Goal: Information Seeking & Learning: Understand process/instructions

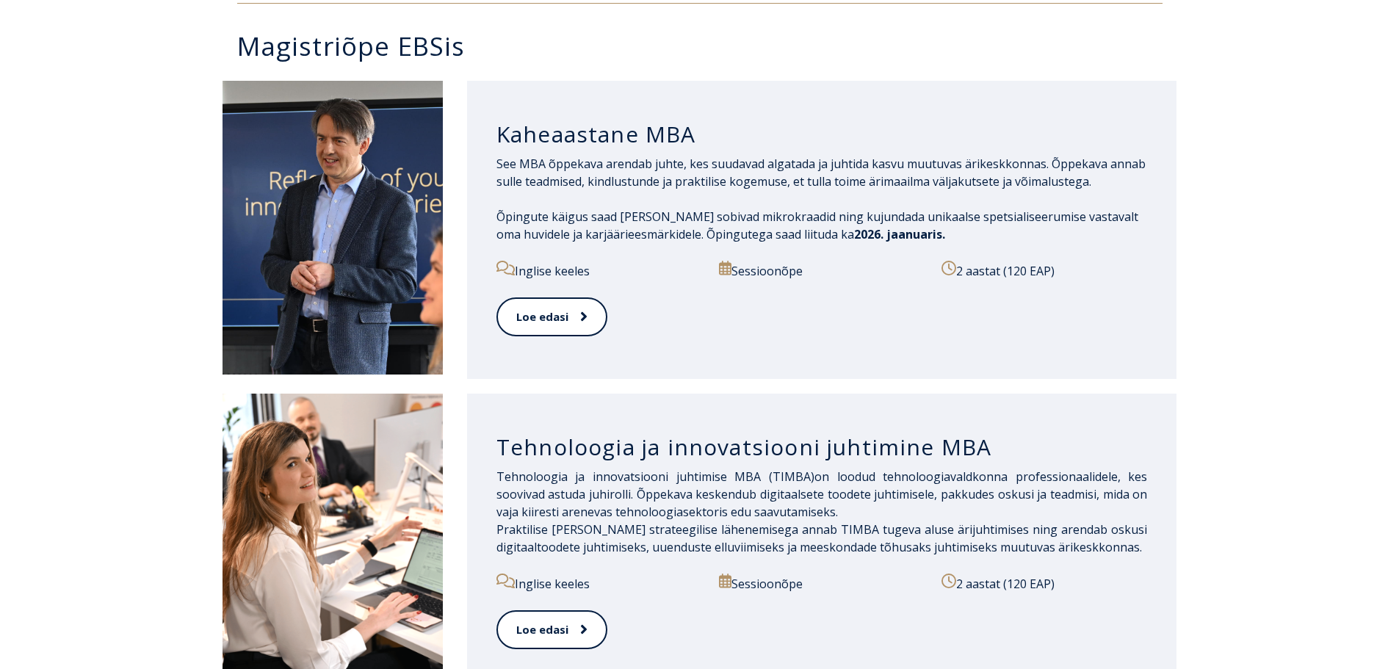
scroll to position [734, 0]
click at [554, 296] on link "Loe edasi" at bounding box center [550, 316] width 109 height 40
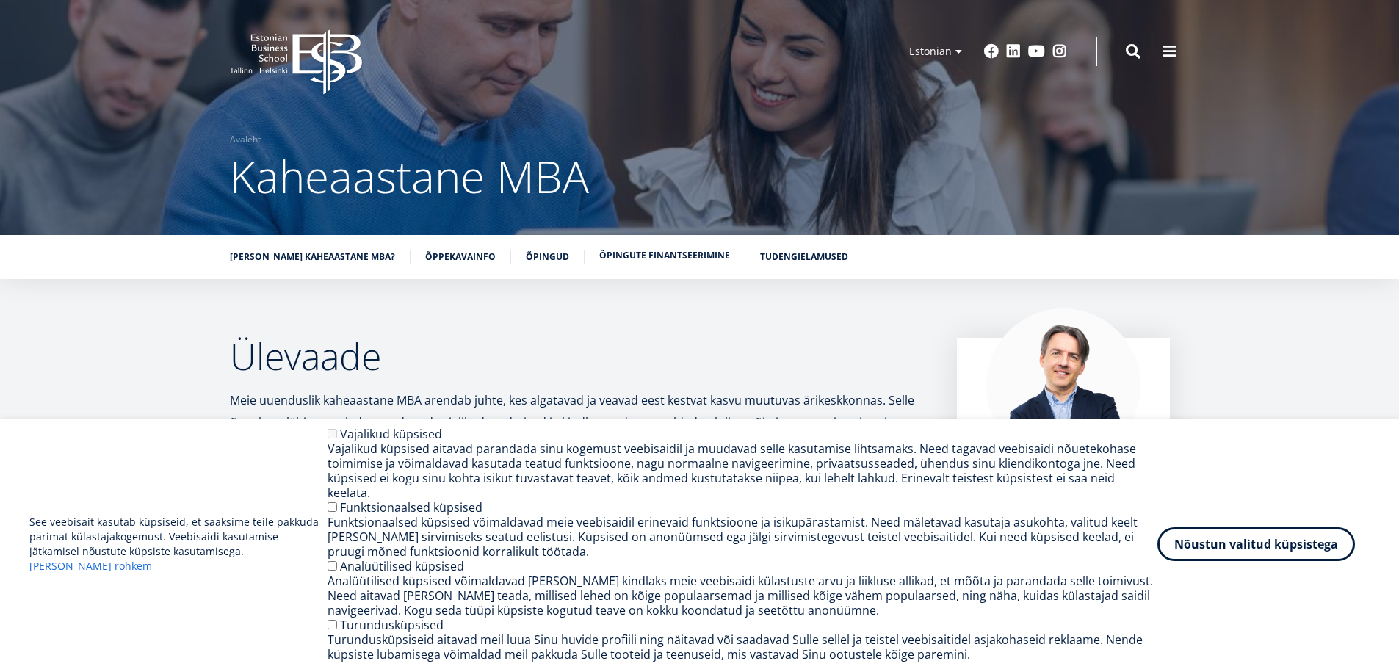
click at [648, 249] on link "Õpingute finantseerimine" at bounding box center [664, 255] width 131 height 15
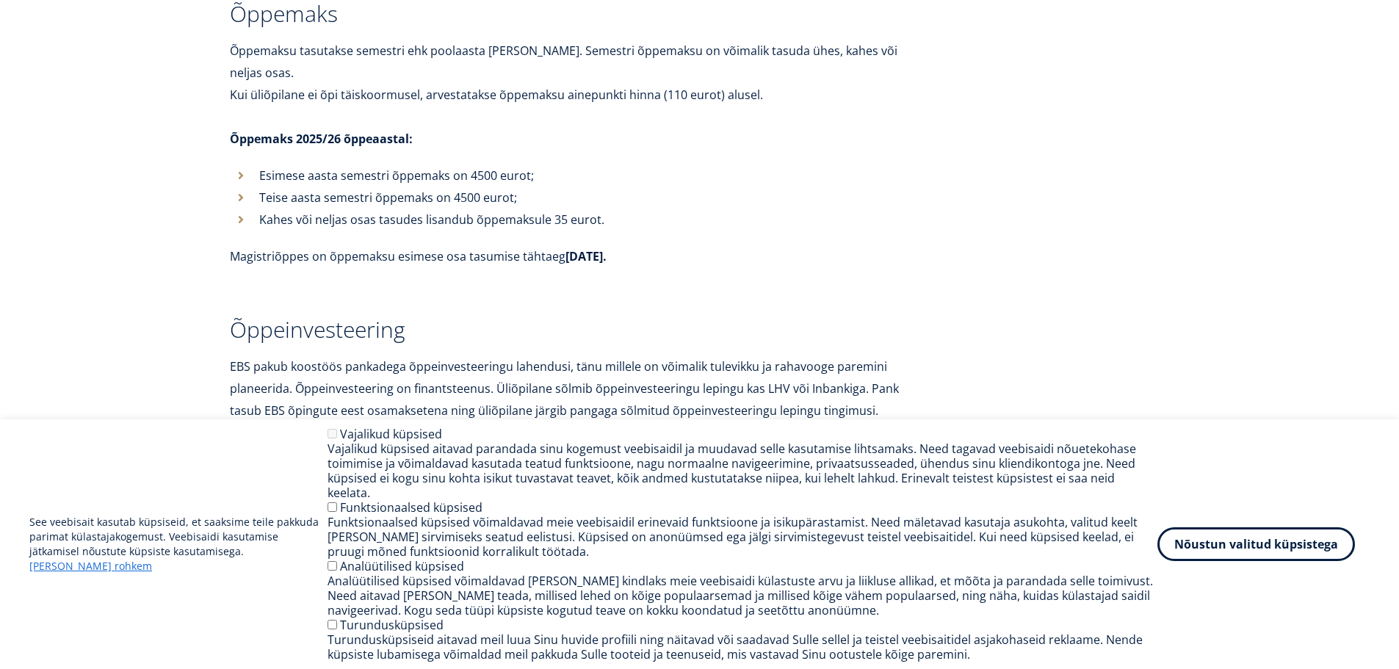
scroll to position [5228, 0]
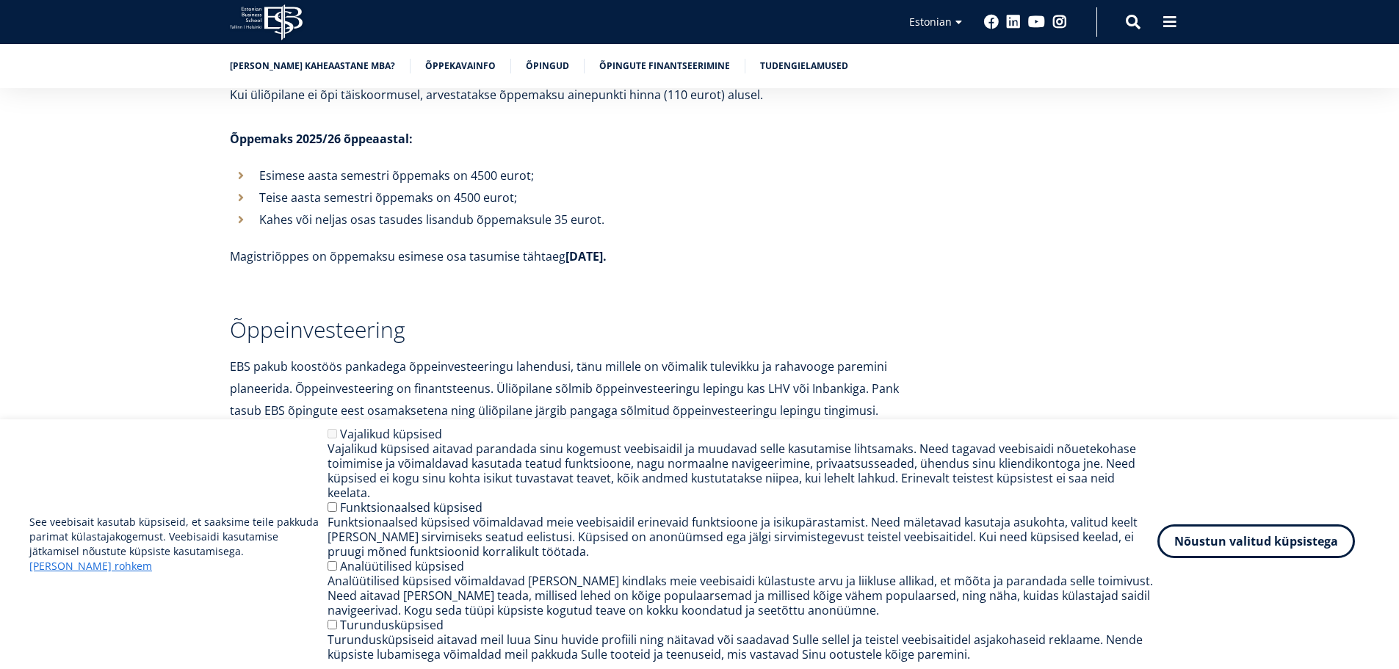
click at [1298, 550] on button "Nõustun valitud küpsistega" at bounding box center [1256, 541] width 198 height 34
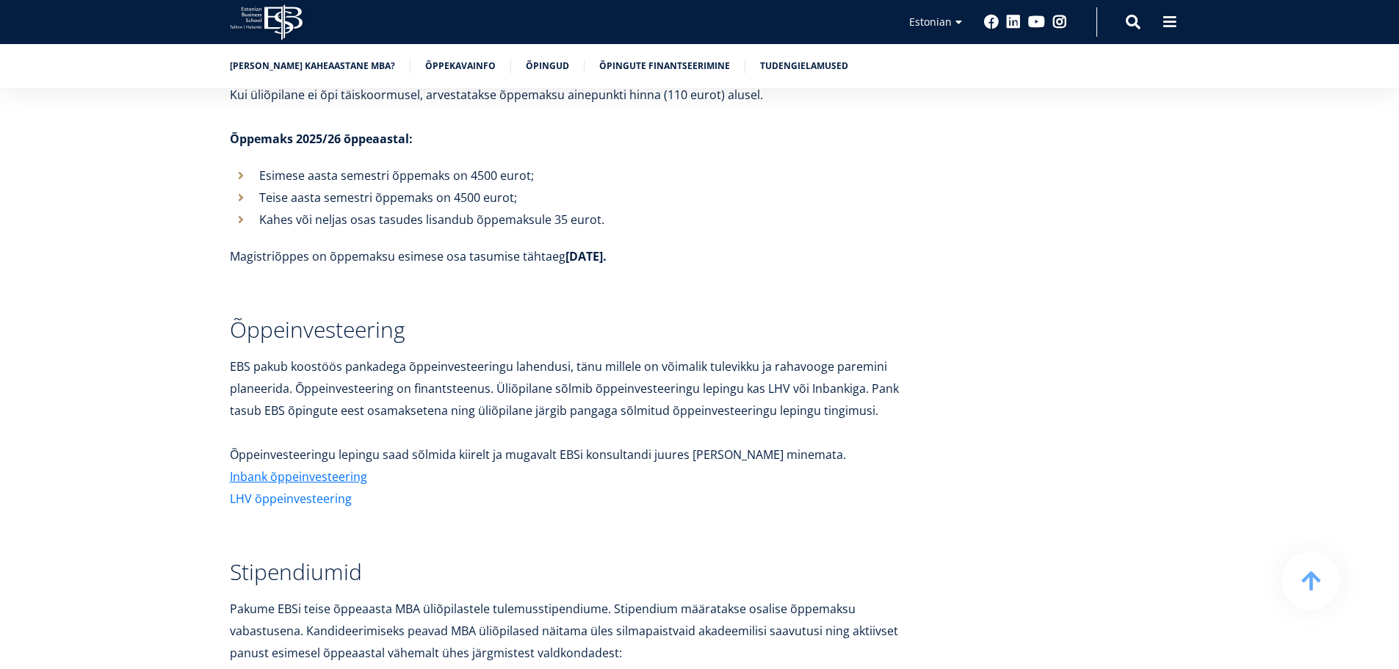
click at [320, 488] on link "LHV õppeinvesteering" at bounding box center [291, 499] width 122 height 22
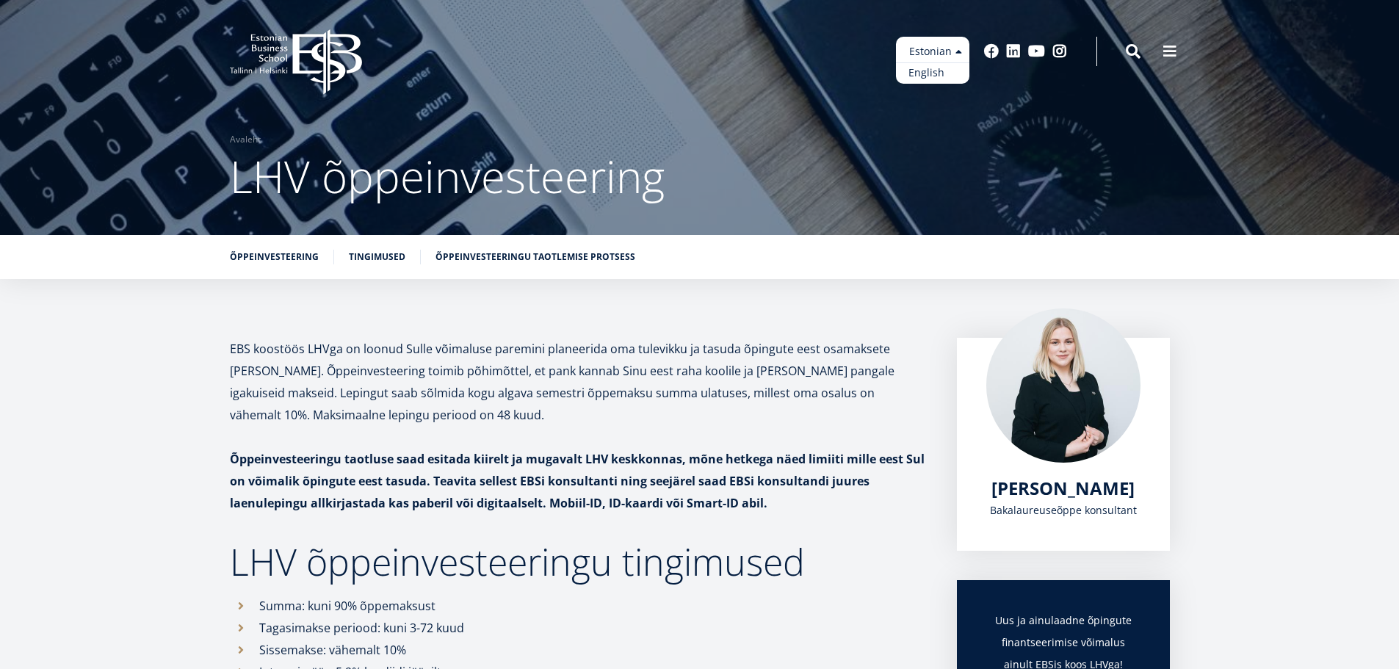
click at [928, 71] on link "English" at bounding box center [932, 72] width 73 height 21
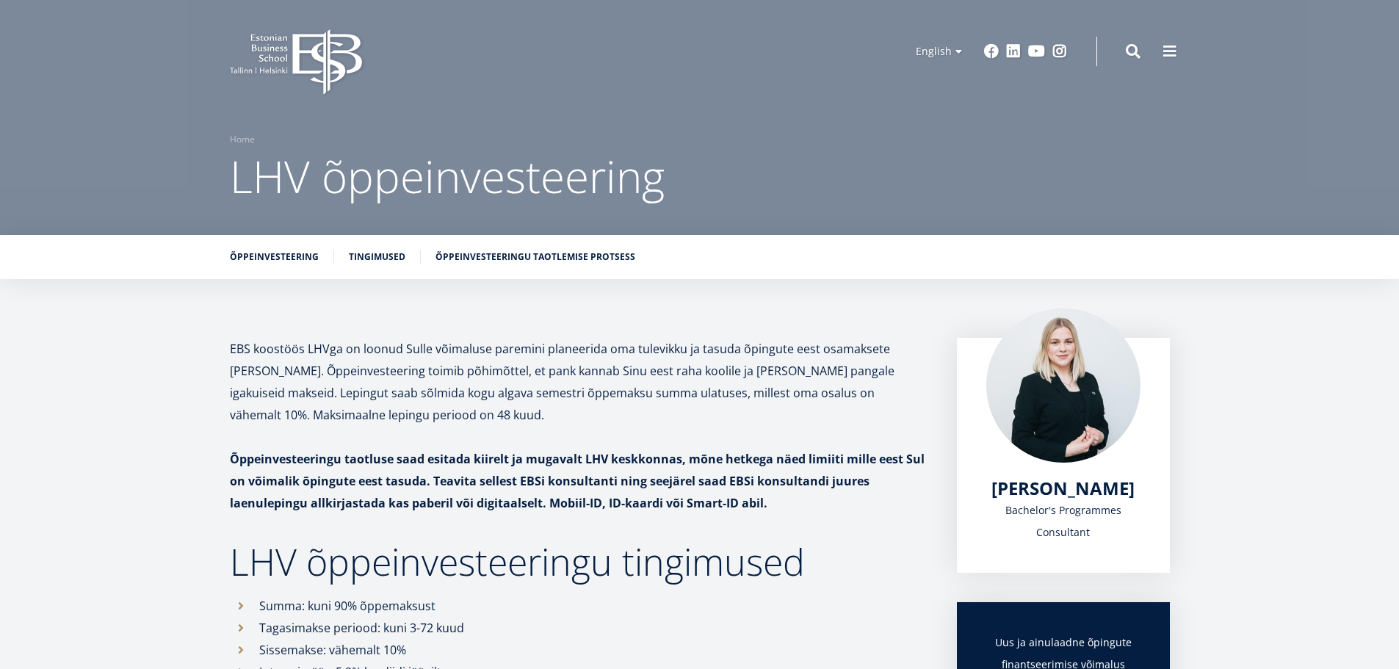
click at [745, 369] on p "EBS koostöös LHVga on loonud Sulle võimaluse paremini planeerida oma tulevikku …" at bounding box center [579, 382] width 698 height 88
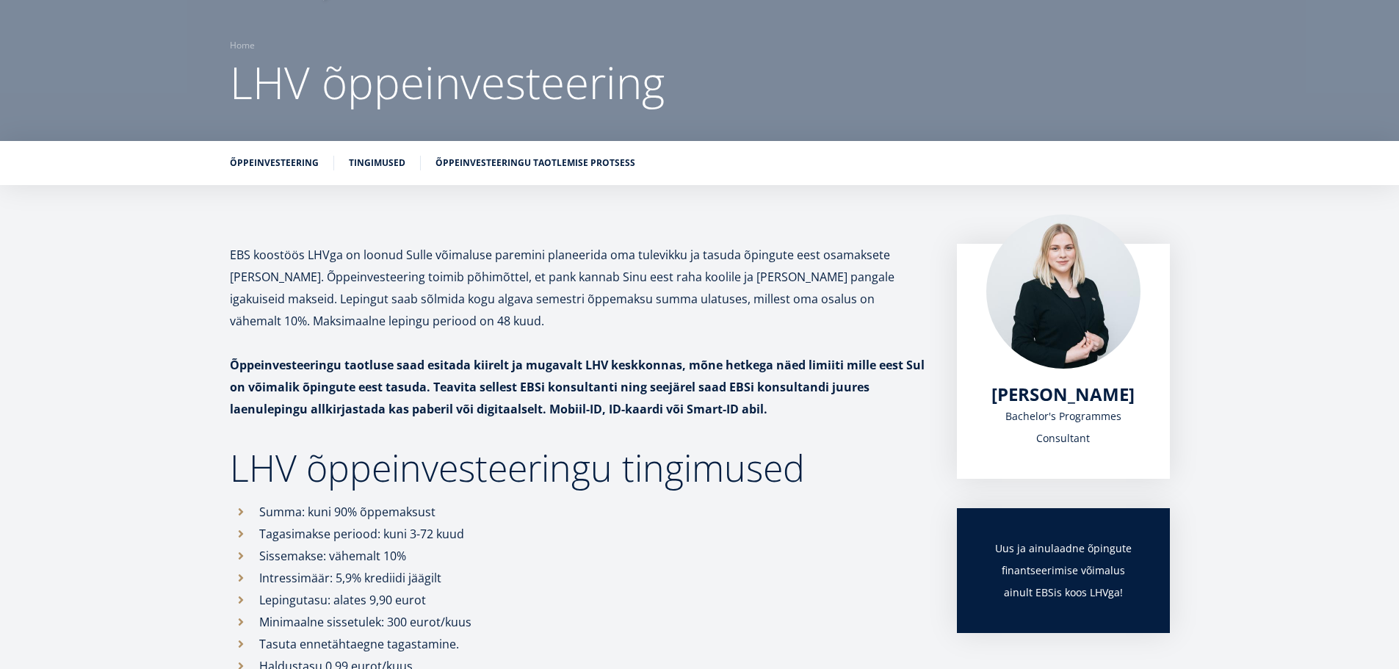
scroll to position [103, 0]
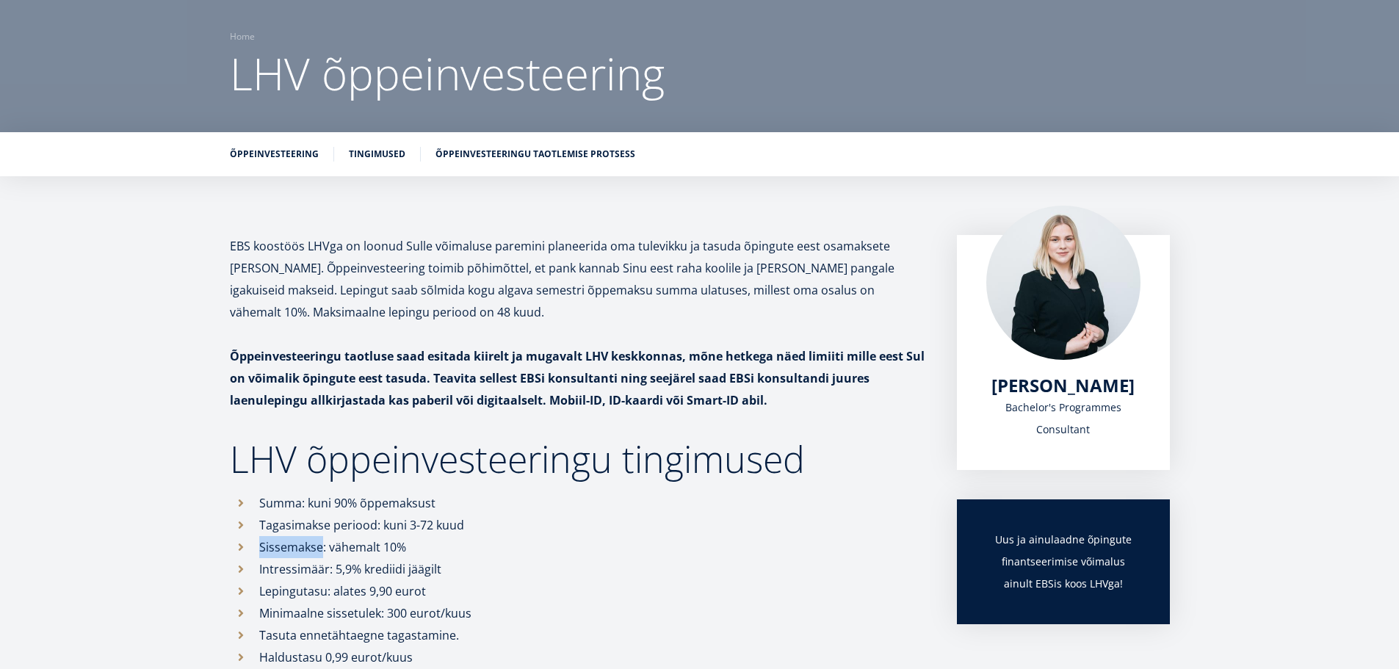
drag, startPoint x: 322, startPoint y: 549, endPoint x: 260, endPoint y: 551, distance: 62.5
click at [260, 551] on li "Sissemakse: vähemalt 10%" at bounding box center [579, 547] width 698 height 22
copy li "Sissemakse"
click at [605, 336] on p at bounding box center [579, 334] width 698 height 22
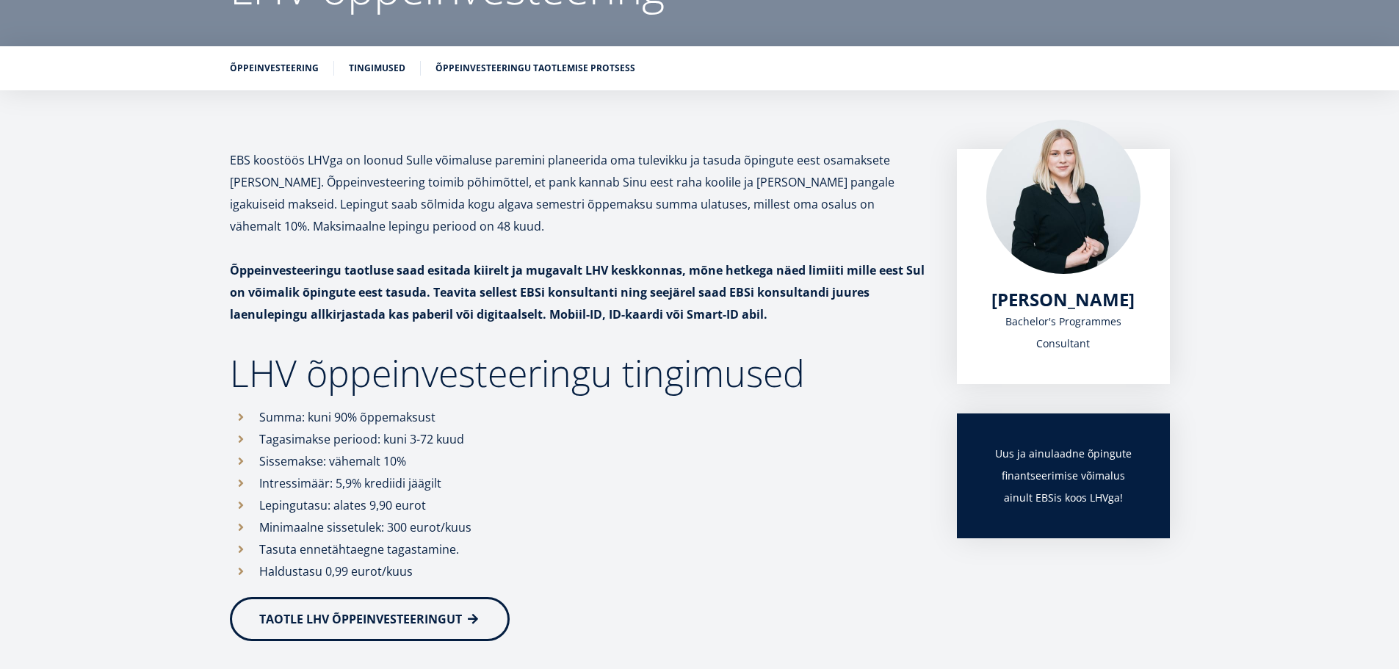
scroll to position [323, 0]
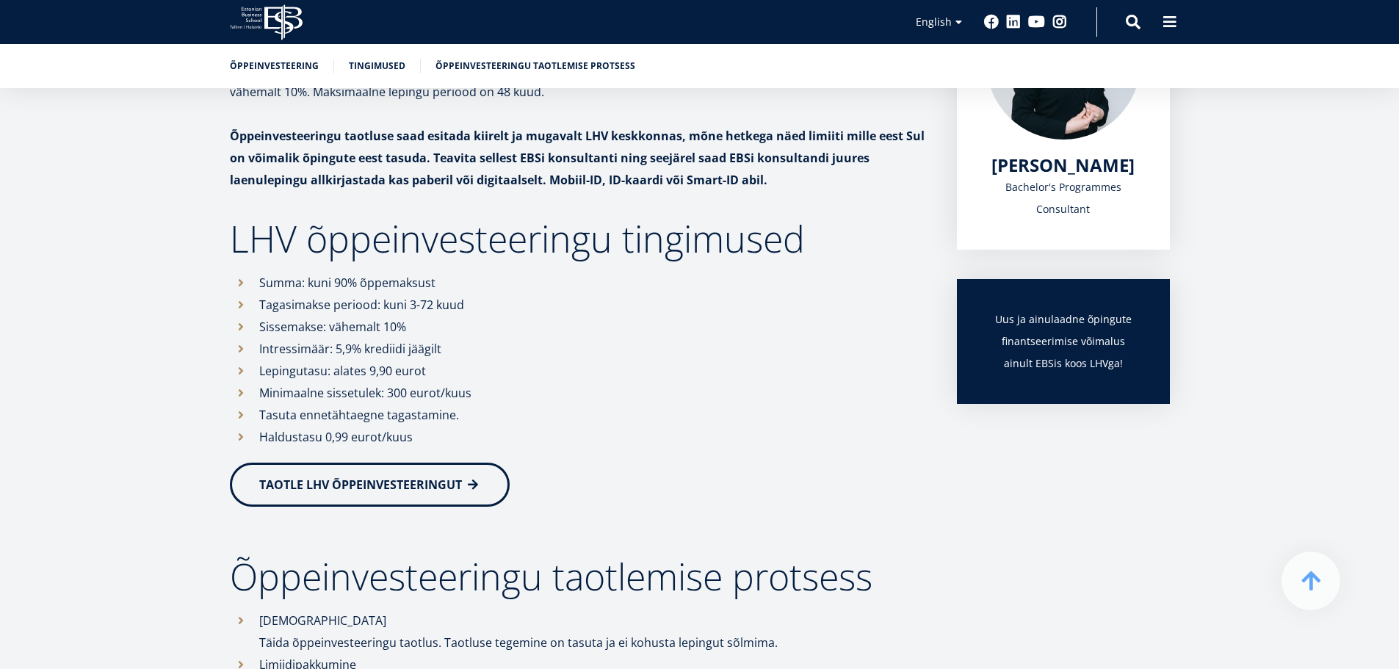
click at [0, 298] on article "EBS koostöös LHVga on loonud Sulle võimaluse paremini planeerida oma tulevikku …" at bounding box center [699, 628] width 1399 height 1344
